Goal: Transaction & Acquisition: Purchase product/service

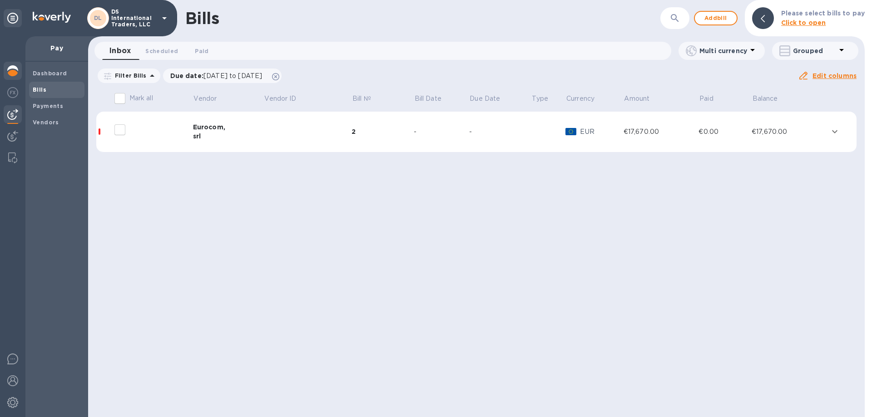
click at [8, 70] on img at bounding box center [12, 70] width 11 height 11
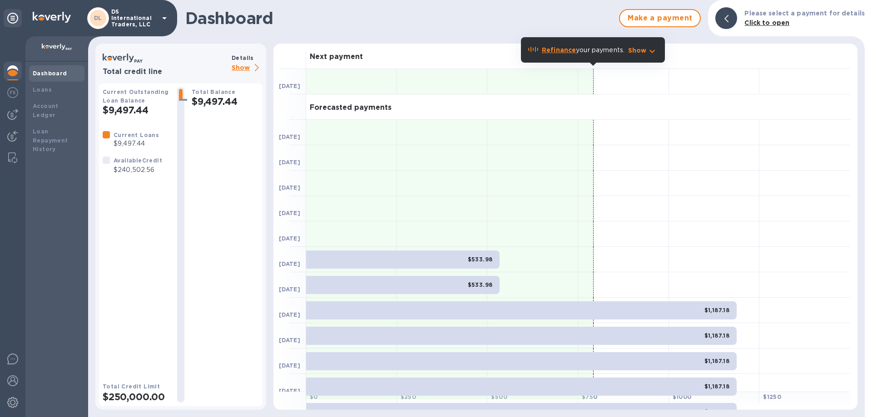
click at [8, 70] on img at bounding box center [12, 70] width 11 height 11
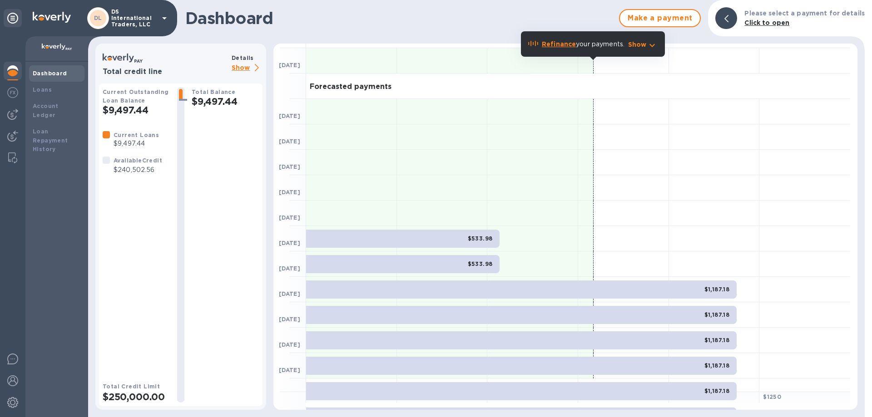
scroll to position [6, 0]
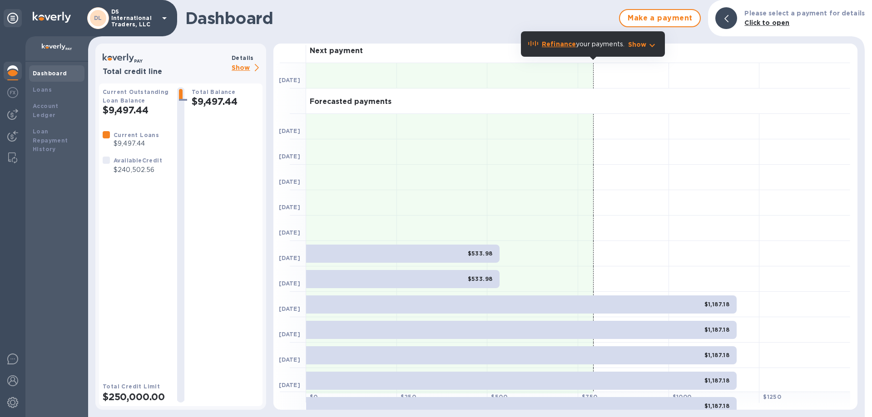
click at [247, 69] on p "Show" at bounding box center [247, 68] width 31 height 11
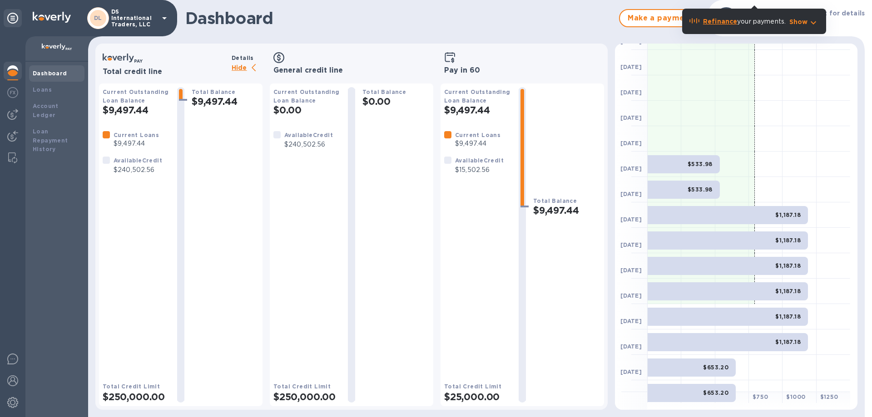
scroll to position [109, 0]
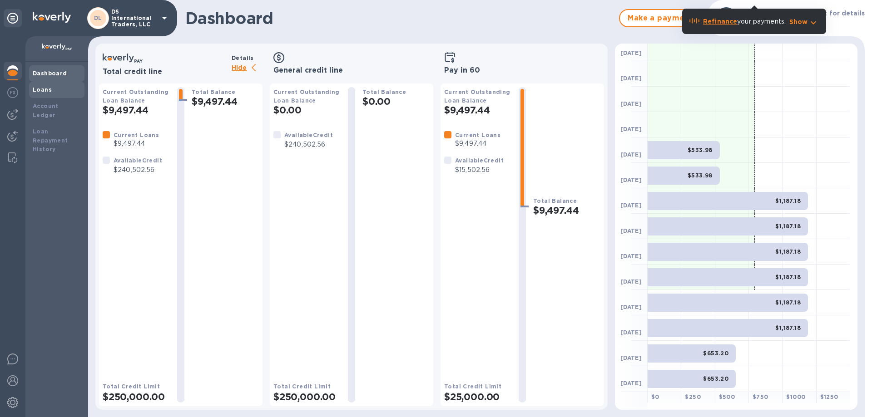
click at [47, 90] on b "Loans" at bounding box center [42, 89] width 19 height 7
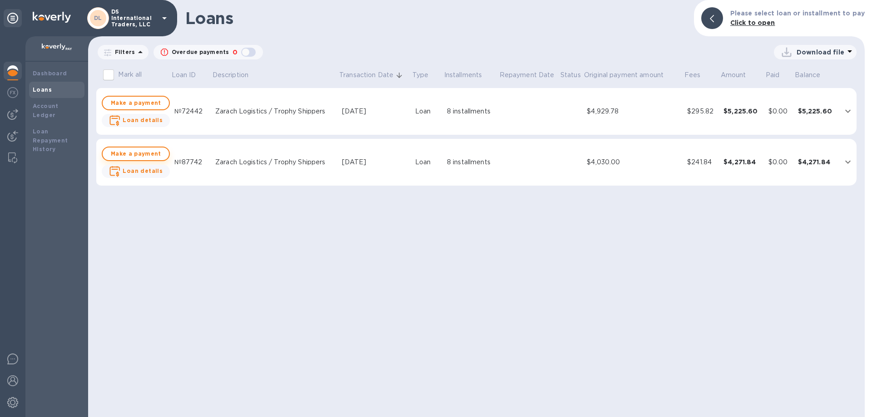
click at [142, 156] on span "Make a payment" at bounding box center [136, 154] width 52 height 11
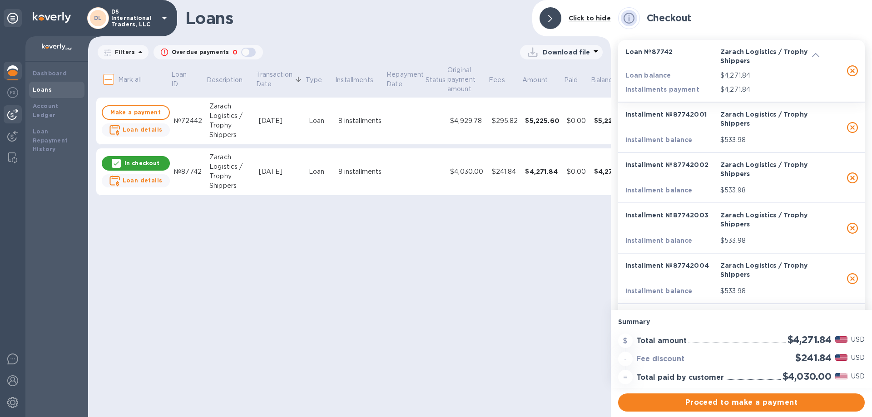
click at [11, 118] on img at bounding box center [12, 114] width 11 height 11
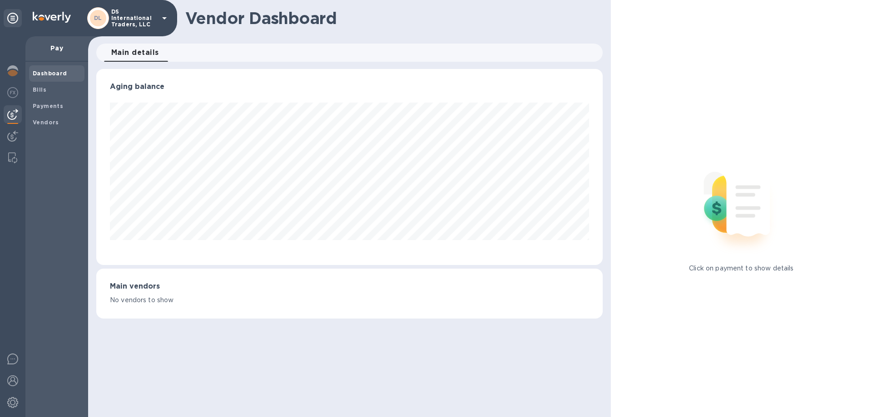
scroll to position [196, 506]
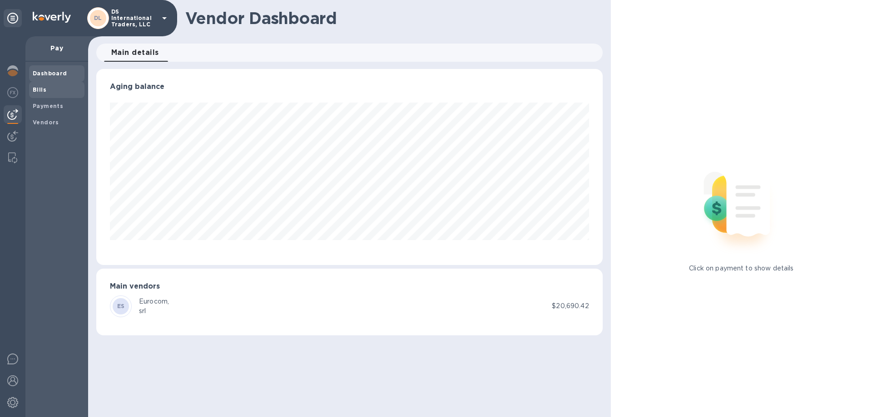
click at [44, 88] on b "Bills" at bounding box center [40, 89] width 14 height 7
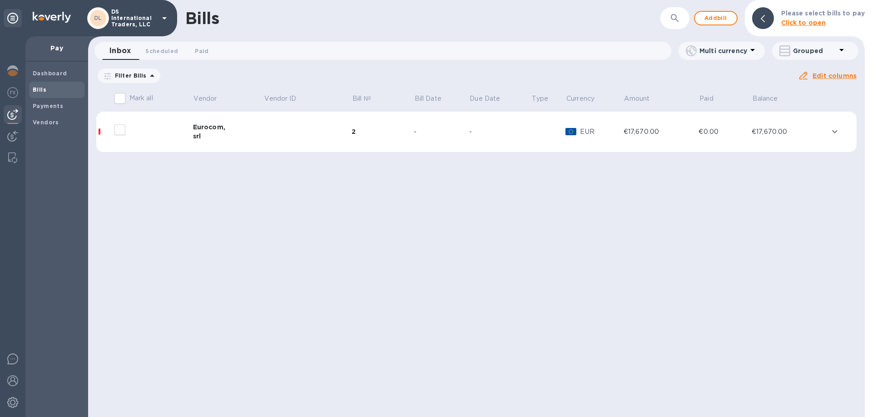
click at [829, 129] on button "expand row" at bounding box center [835, 132] width 14 height 14
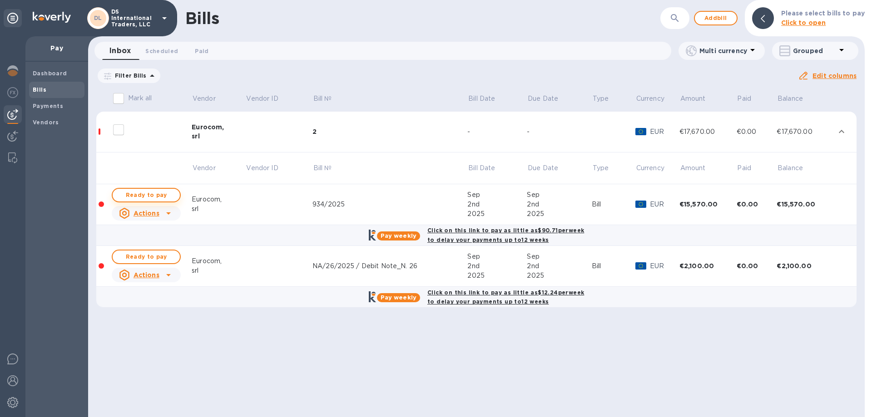
click at [155, 191] on div "Ready to pay" at bounding box center [146, 195] width 73 height 18
click at [153, 197] on span "Ready to pay" at bounding box center [146, 195] width 53 height 11
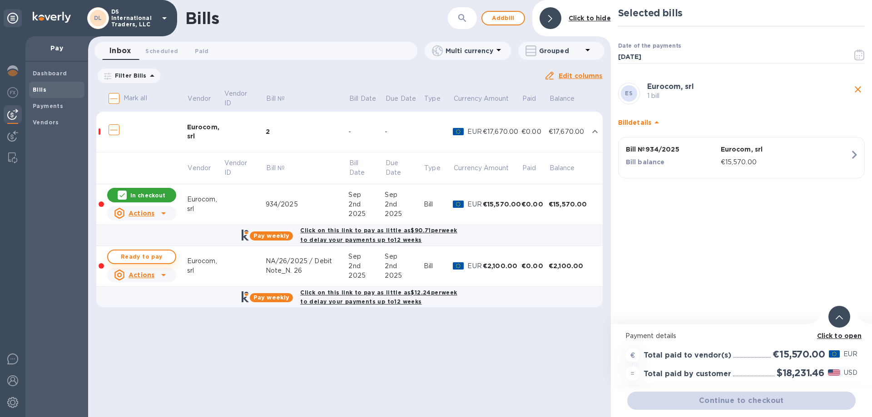
click at [147, 254] on span "Ready to pay" at bounding box center [141, 257] width 53 height 11
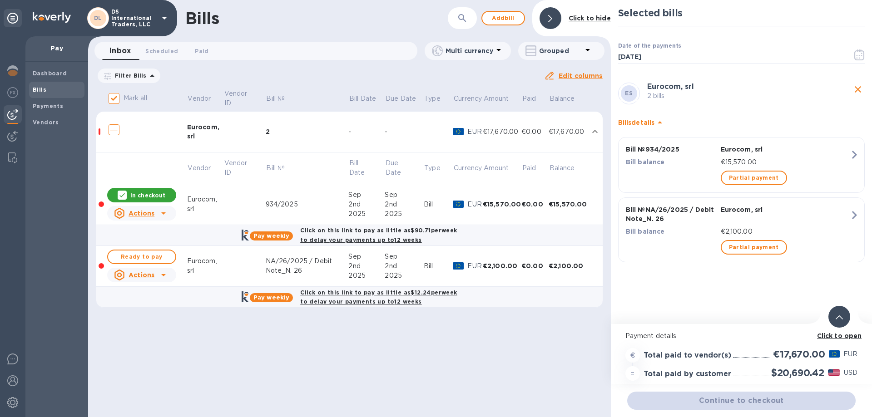
checkbox input "true"
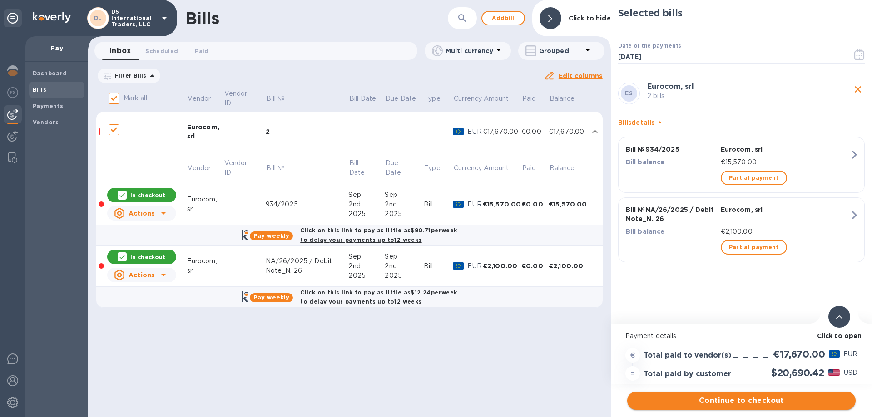
click at [671, 401] on span "Continue to checkout" at bounding box center [741, 401] width 214 height 11
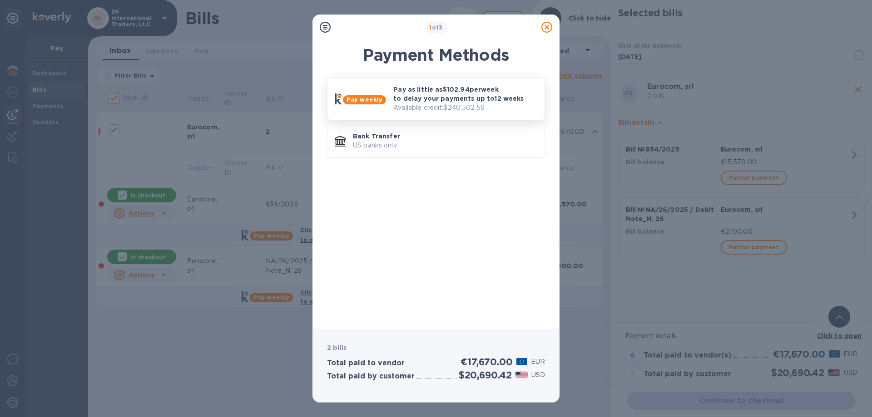
click at [465, 107] on p "Available credit: $240,502.56" at bounding box center [465, 108] width 144 height 10
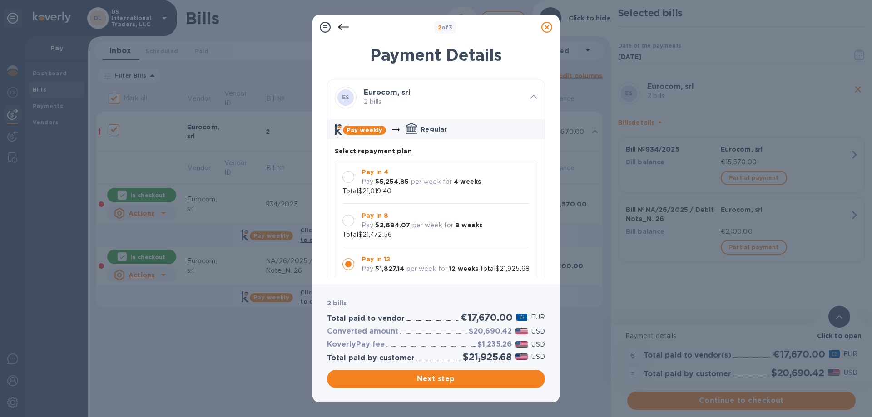
click at [347, 215] on div at bounding box center [348, 221] width 12 height 12
click at [507, 381] on span "Next step" at bounding box center [435, 379] width 203 height 11
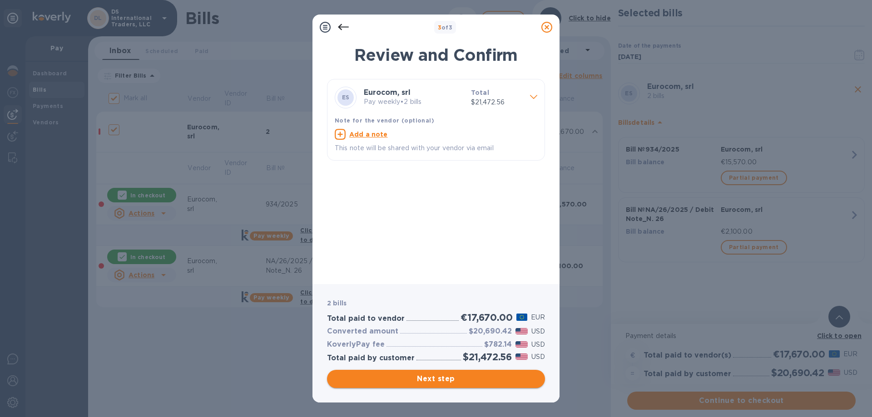
click at [507, 381] on span "Next step" at bounding box center [435, 379] width 203 height 11
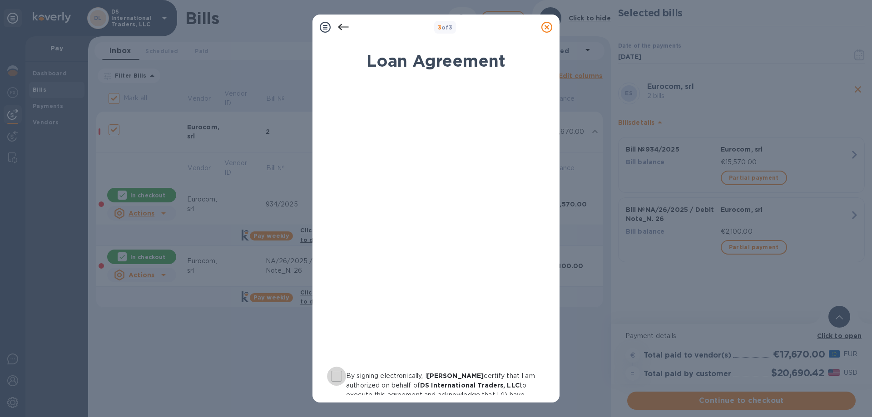
click at [336, 378] on input "By signing electronically, I [PERSON_NAME] certify that I am authorized on beha…" at bounding box center [336, 376] width 19 height 19
checkbox input "true"
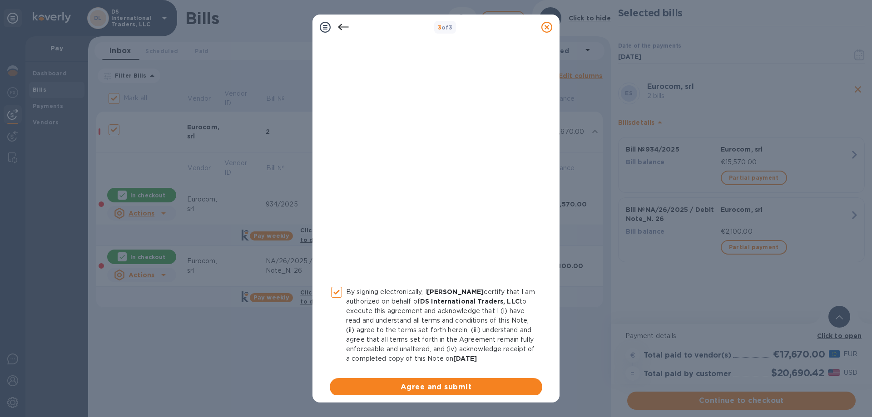
scroll to position [90, 0]
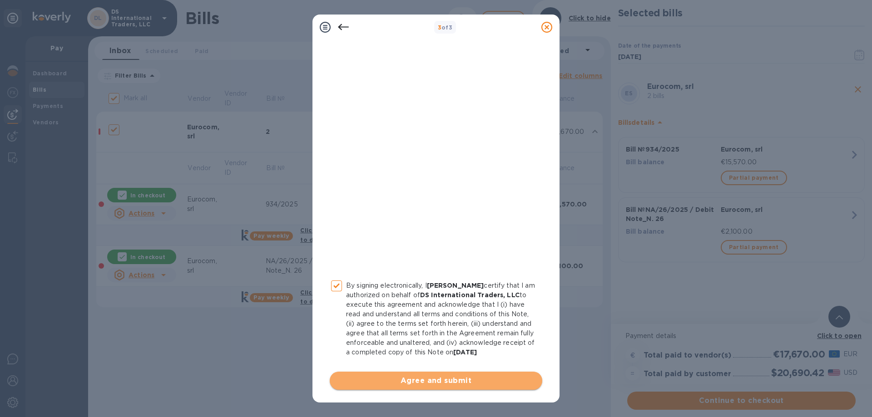
click at [412, 381] on span "Agree and submit" at bounding box center [436, 381] width 198 height 11
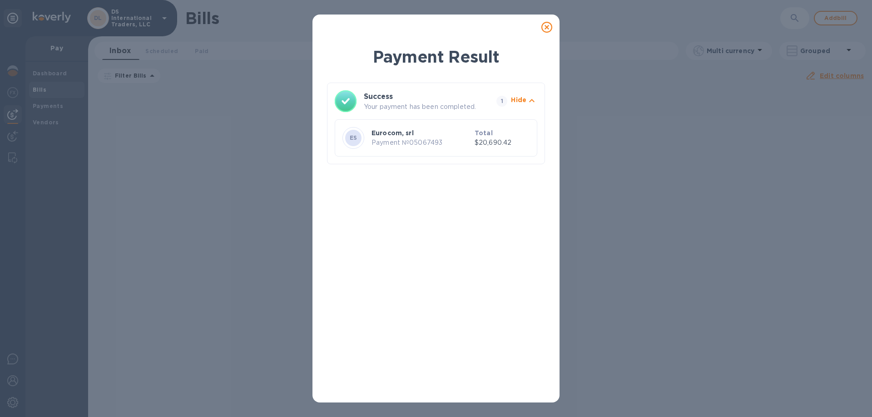
click at [546, 29] on icon at bounding box center [546, 27] width 11 height 11
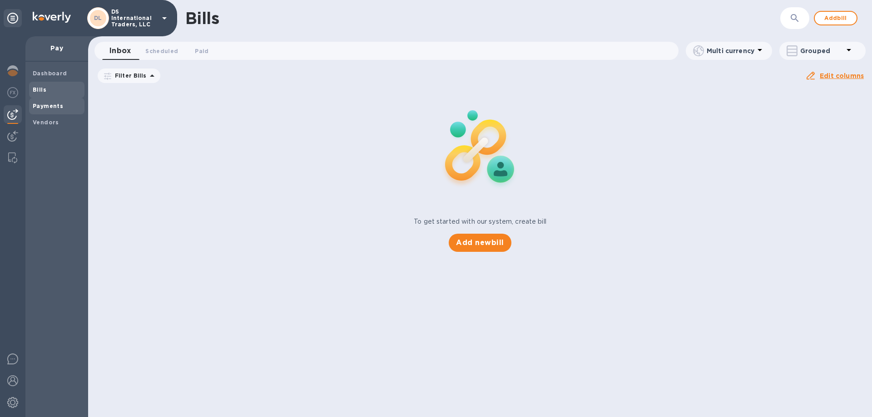
click at [56, 110] on div "Payments" at bounding box center [56, 106] width 55 height 16
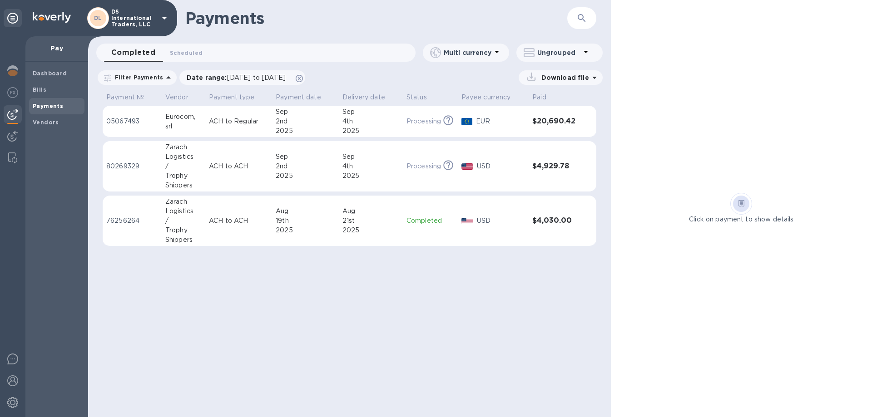
click at [173, 115] on div "Eurocom," at bounding box center [183, 117] width 36 height 10
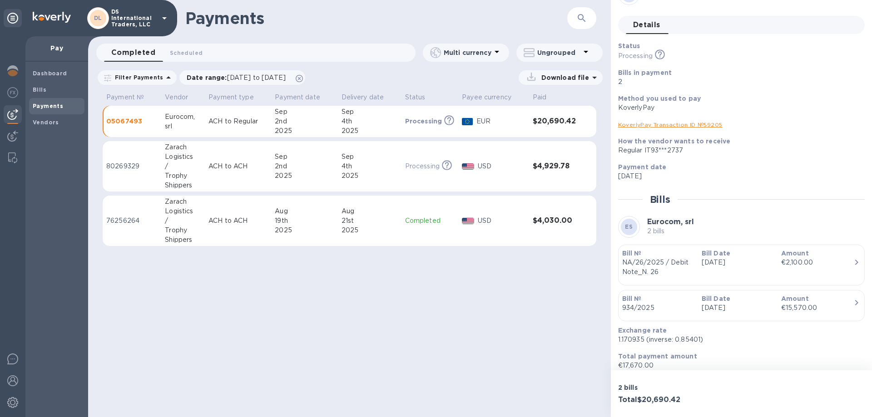
scroll to position [5, 0]
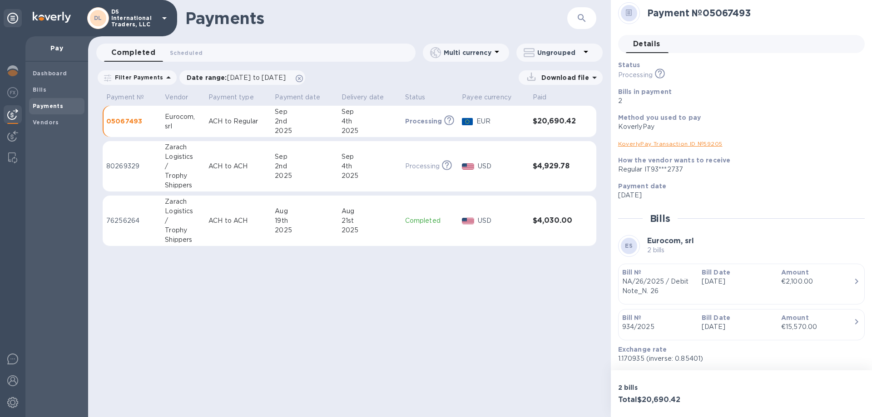
click at [677, 144] on link "KoverlyPay Transaction ID № 59205" at bounding box center [670, 143] width 104 height 7
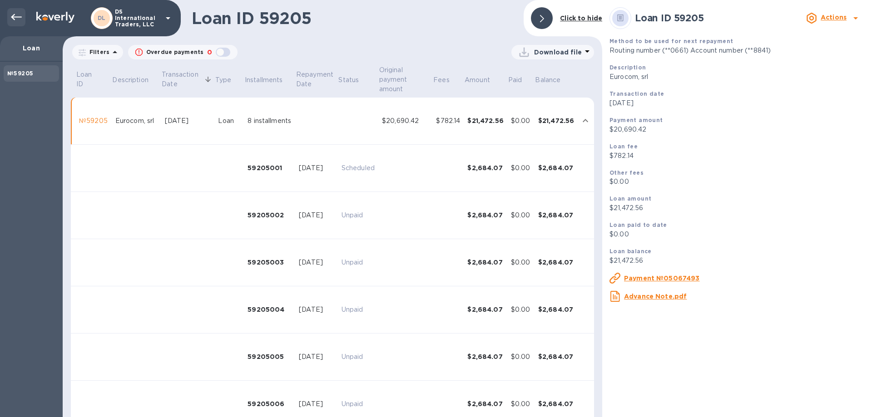
click at [13, 18] on icon at bounding box center [16, 17] width 11 height 11
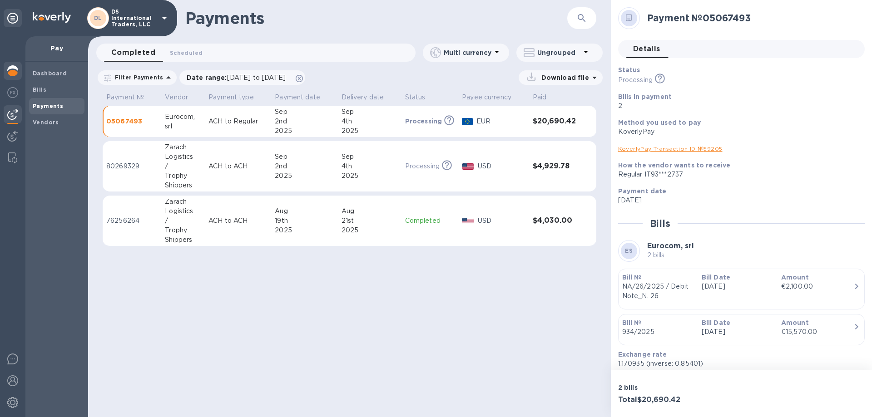
click at [10, 70] on img at bounding box center [12, 70] width 11 height 11
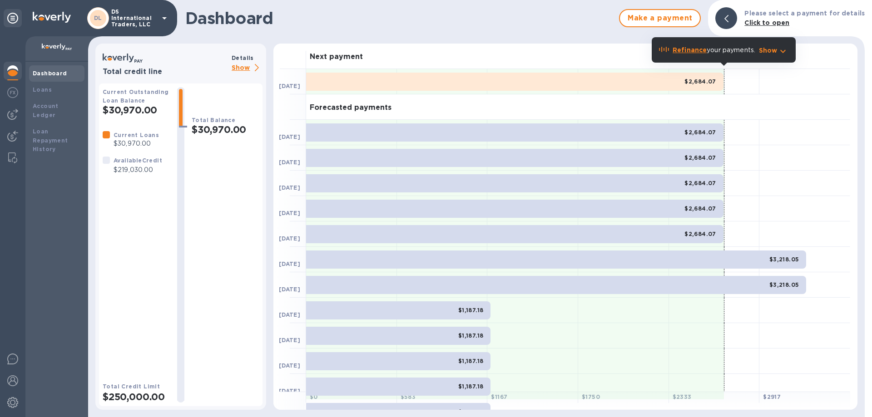
click at [243, 66] on p "Show" at bounding box center [247, 68] width 31 height 11
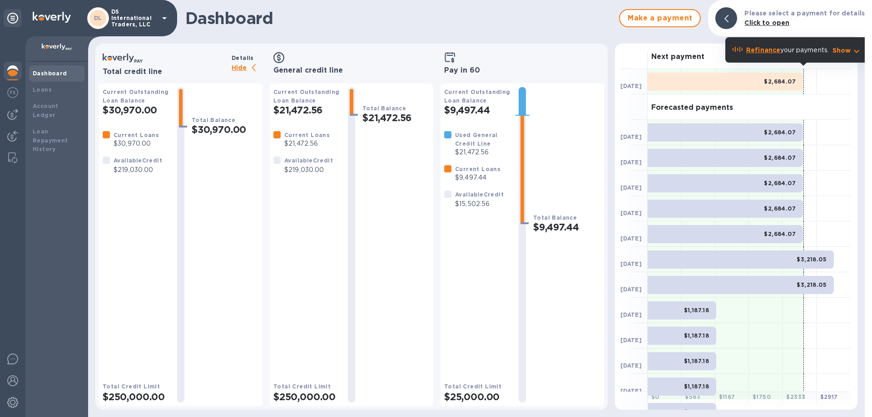
click at [140, 23] on p "DS International Traders, LLC" at bounding box center [133, 18] width 45 height 19
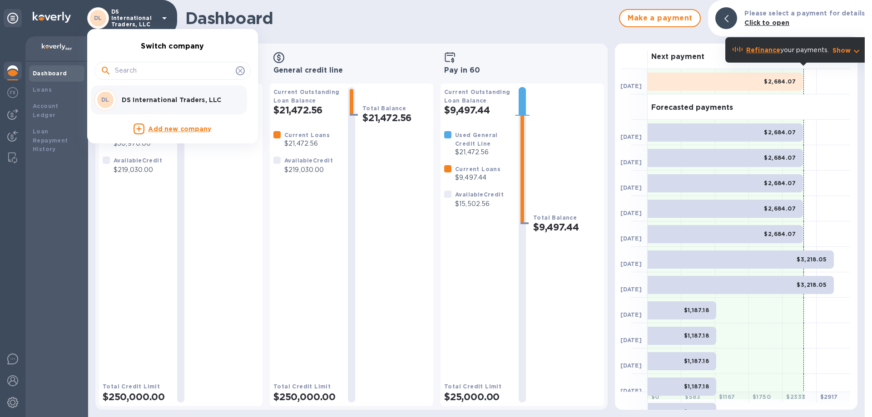
click at [10, 385] on div at bounding box center [436, 208] width 872 height 417
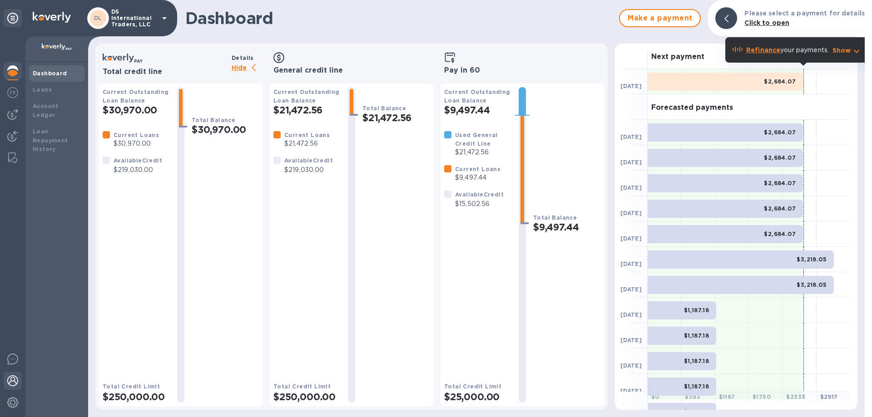
click at [15, 381] on img at bounding box center [12, 381] width 11 height 11
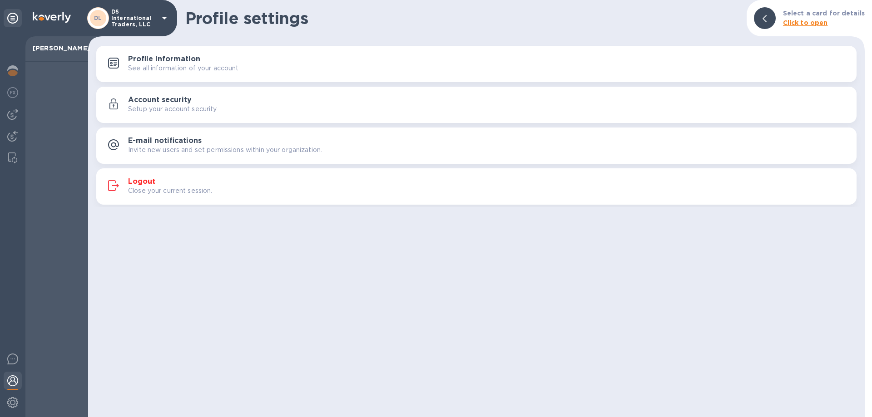
click at [153, 186] on p "Close your current session." at bounding box center [170, 191] width 84 height 10
